Goal: Information Seeking & Learning: Learn about a topic

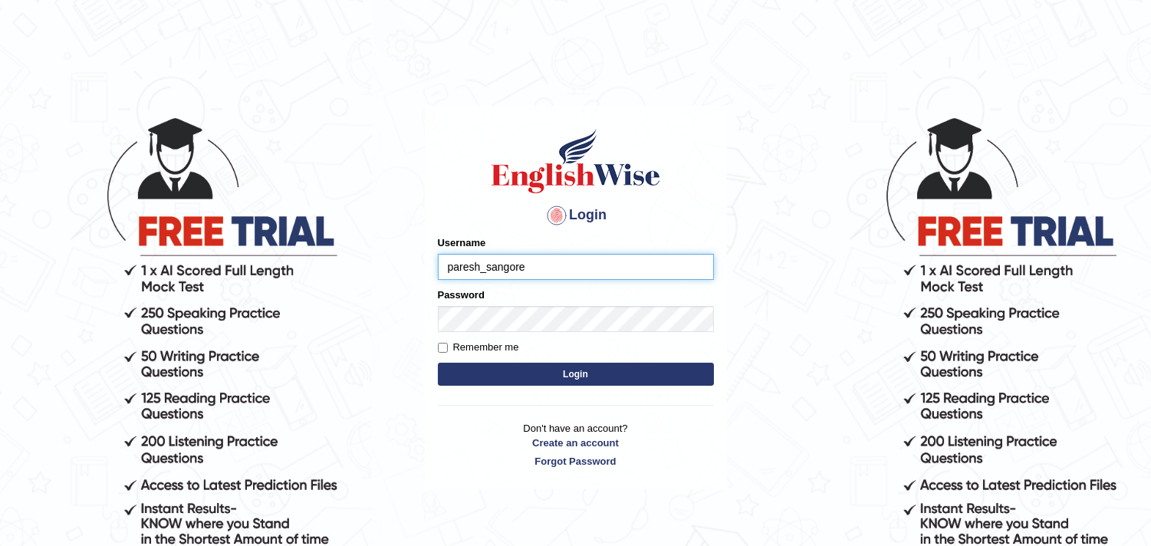
type input "paresh_sangore"
click at [480, 350] on label "Remember me" at bounding box center [478, 347] width 81 height 15
click at [448, 350] on input "Remember me" at bounding box center [443, 348] width 10 height 10
checkbox input "true"
click at [522, 373] on button "Login" at bounding box center [576, 374] width 276 height 23
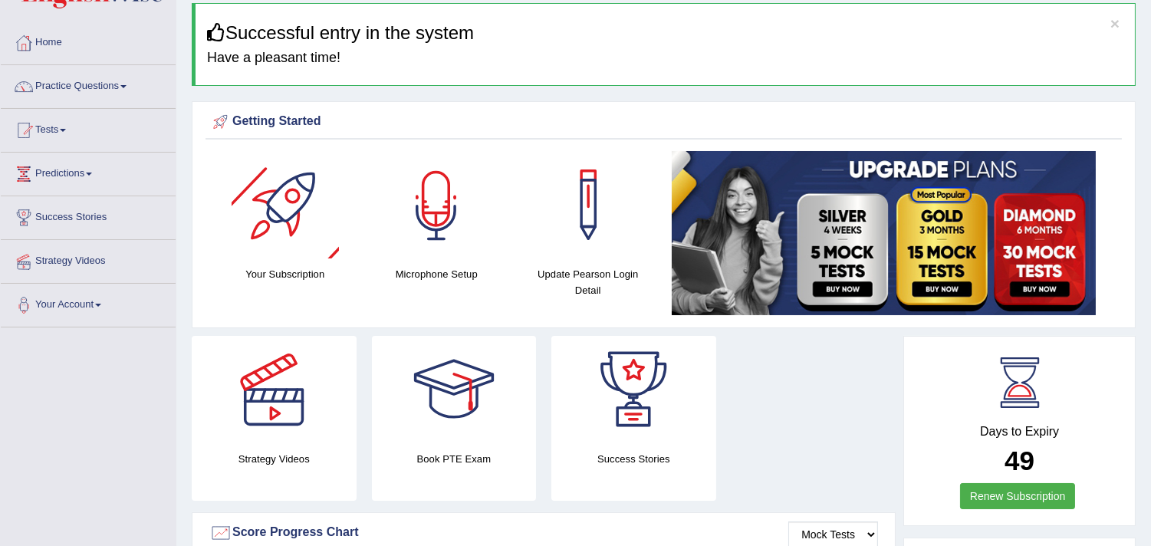
scroll to position [85, 0]
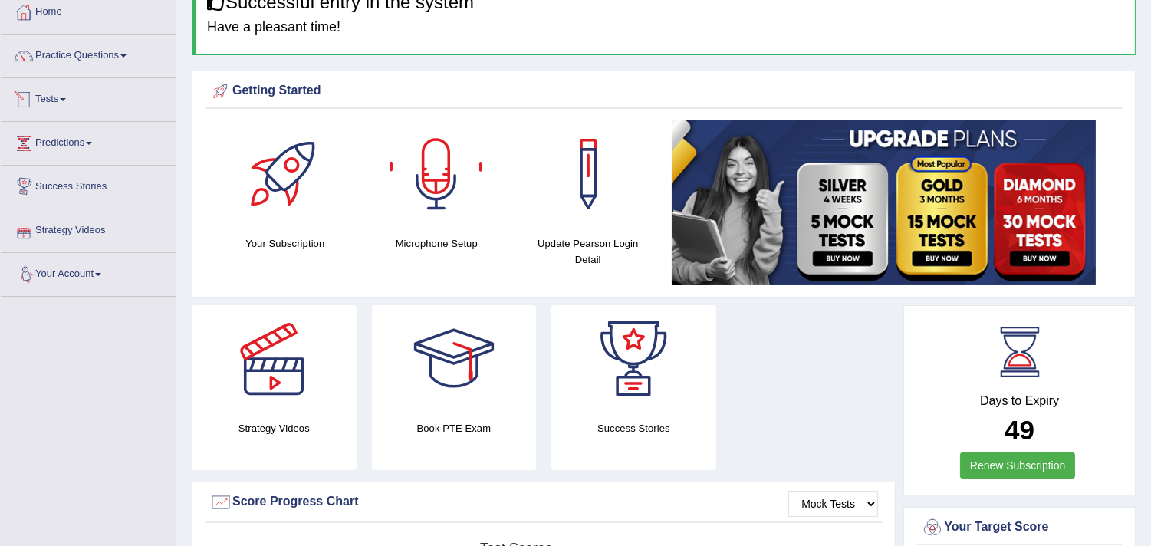
click at [35, 94] on div at bounding box center [23, 99] width 23 height 23
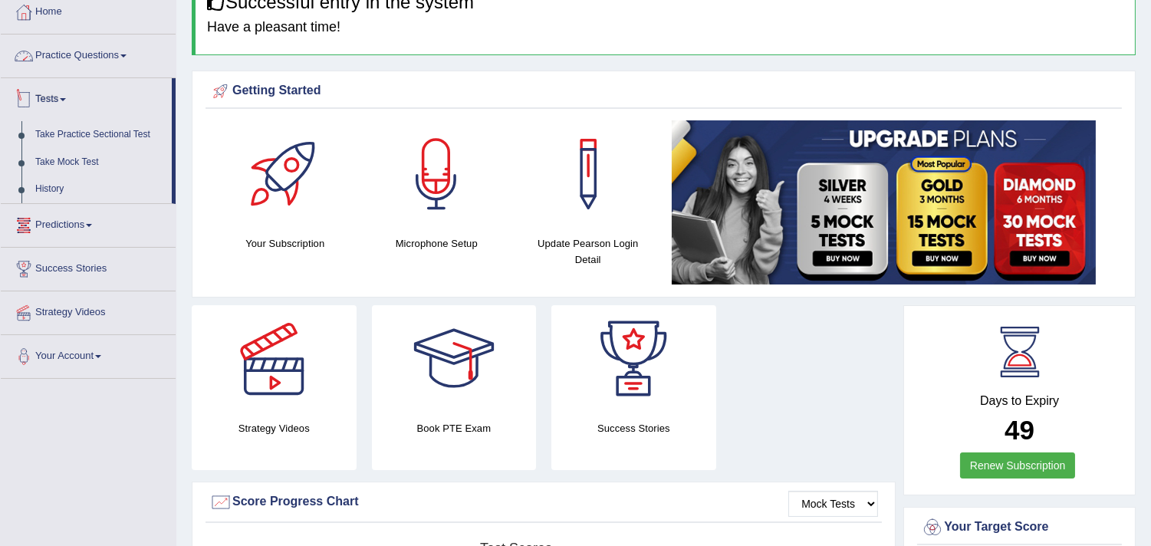
click at [71, 51] on link "Practice Questions" at bounding box center [88, 54] width 175 height 38
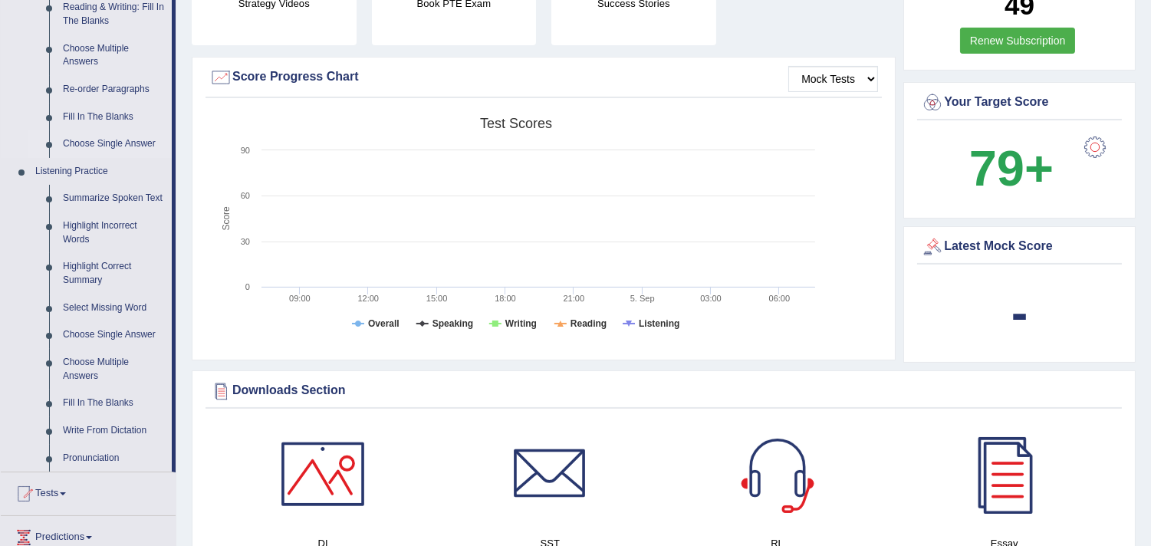
scroll to position [681, 0]
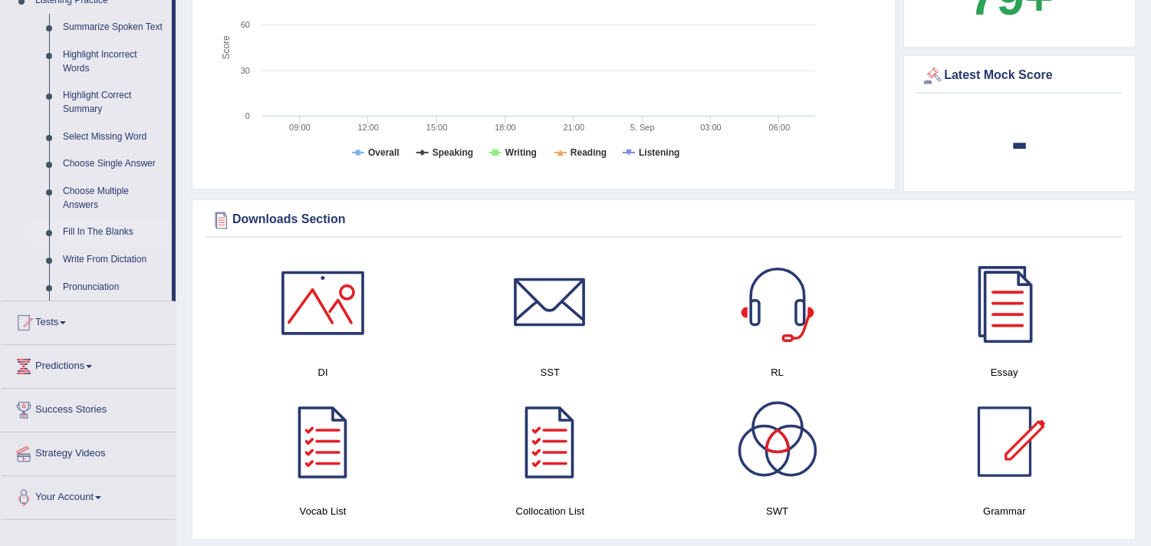
click at [87, 230] on link "Fill In The Blanks" at bounding box center [114, 233] width 116 height 28
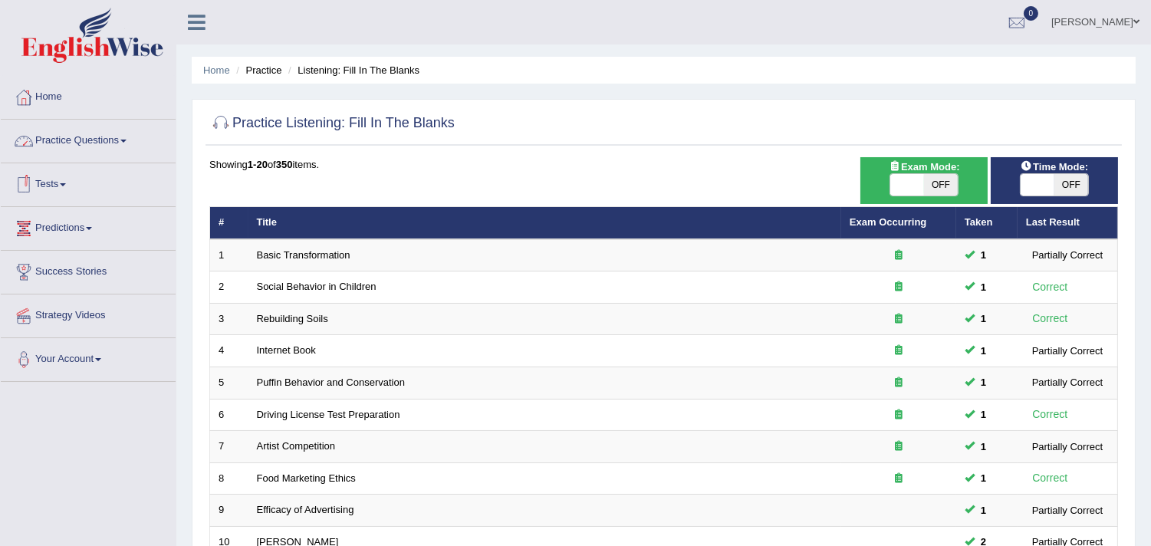
click at [77, 137] on link "Practice Questions" at bounding box center [88, 139] width 175 height 38
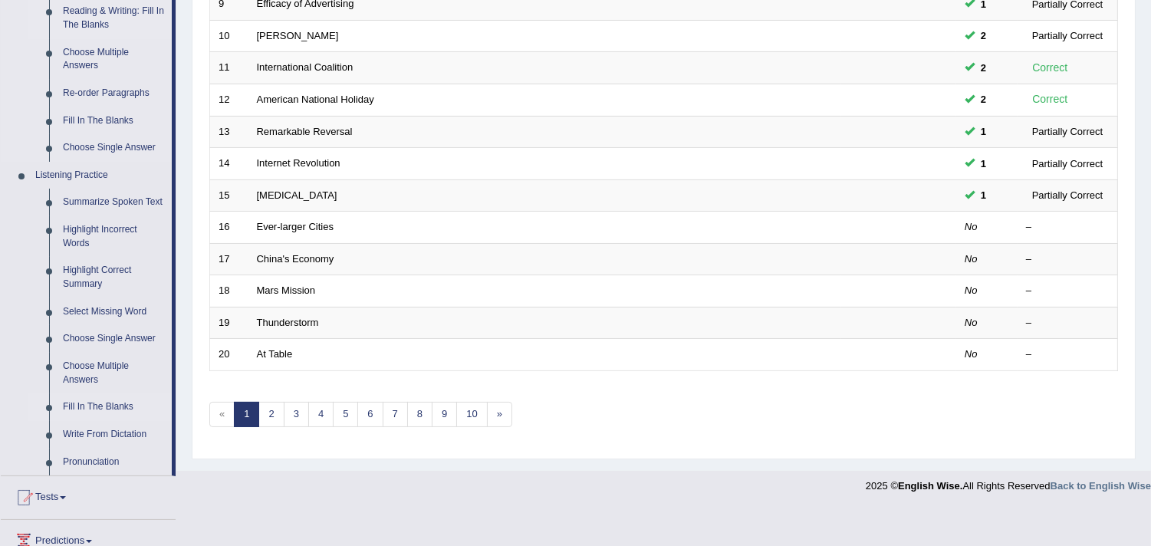
scroll to position [511, 0]
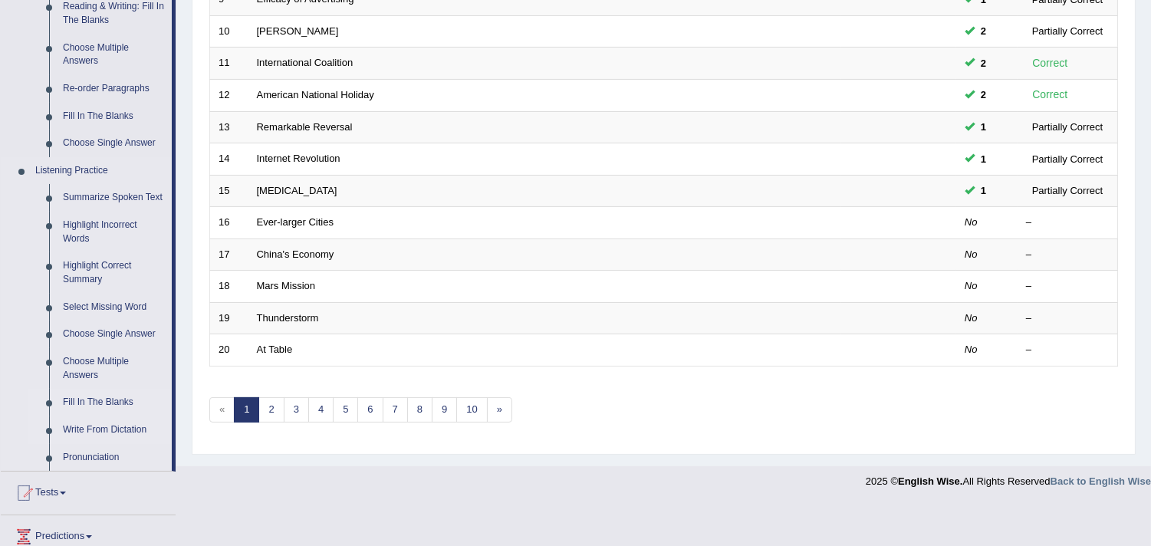
click at [105, 430] on link "Write From Dictation" at bounding box center [114, 430] width 116 height 28
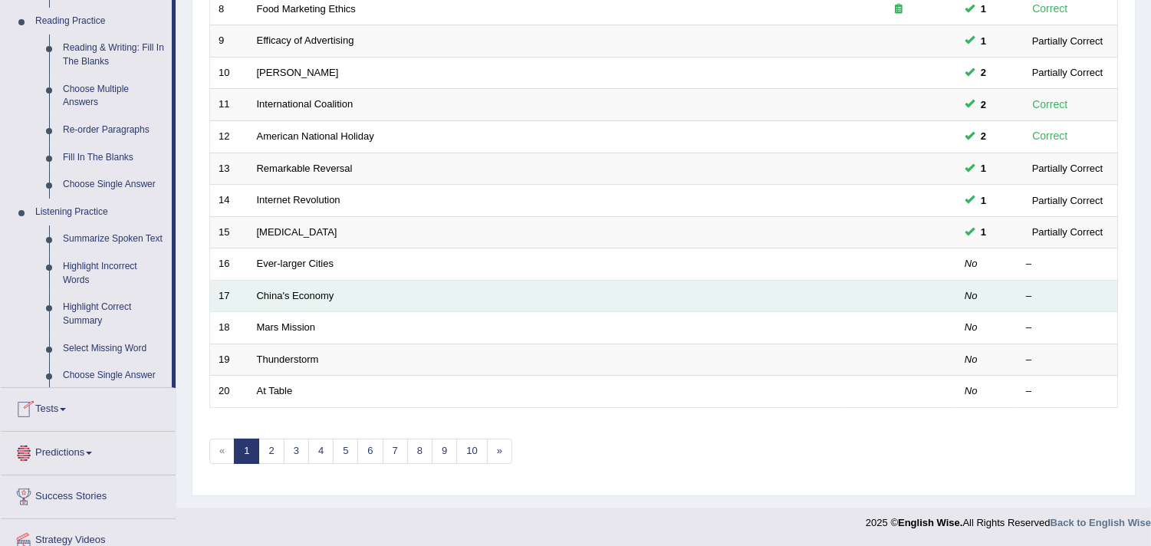
scroll to position [656, 0]
